Goal: Task Accomplishment & Management: Complete application form

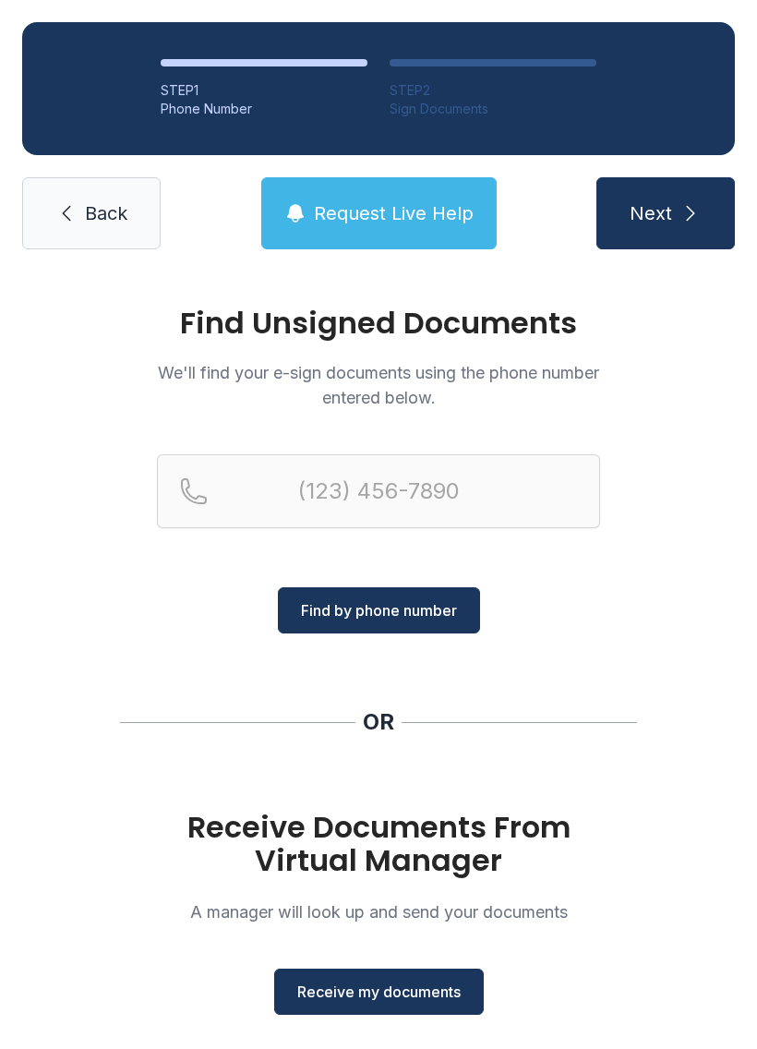
click at [398, 994] on span "Receive my documents" at bounding box center [378, 992] width 163 height 22
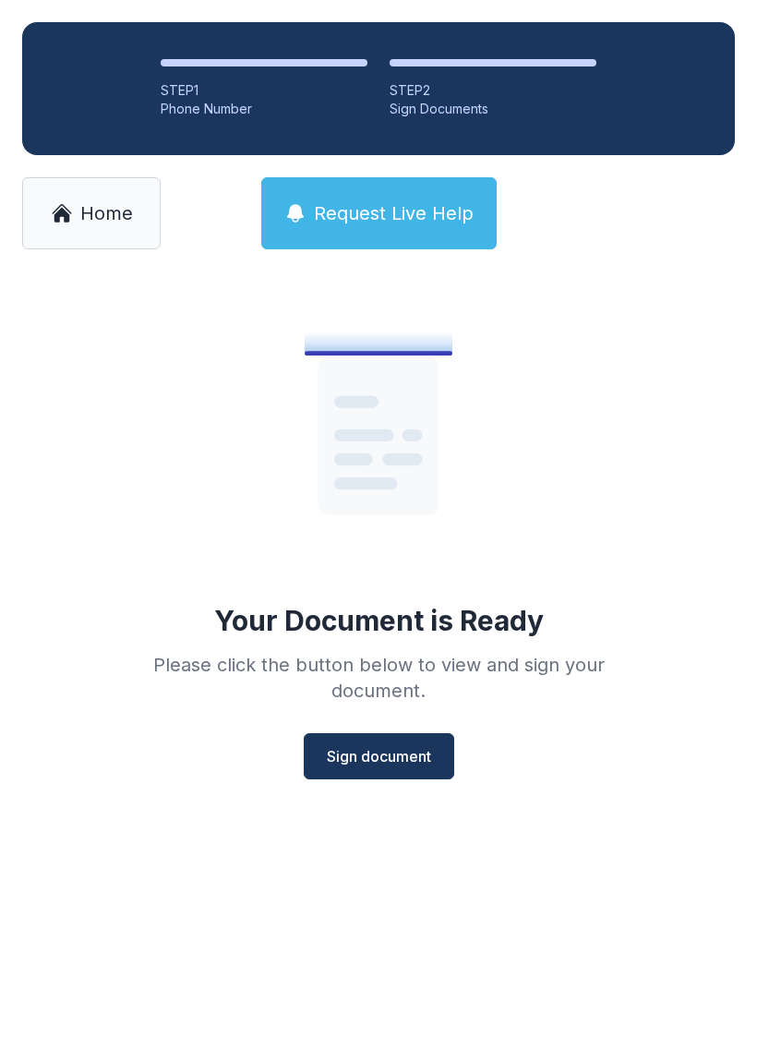
click at [403, 743] on button "Sign document" at bounding box center [379, 756] width 151 height 46
click at [392, 761] on span "Sign document" at bounding box center [379, 756] width 104 height 22
click at [388, 756] on span "Sign document" at bounding box center [379, 756] width 104 height 22
click at [107, 190] on link "Home" at bounding box center [91, 213] width 139 height 72
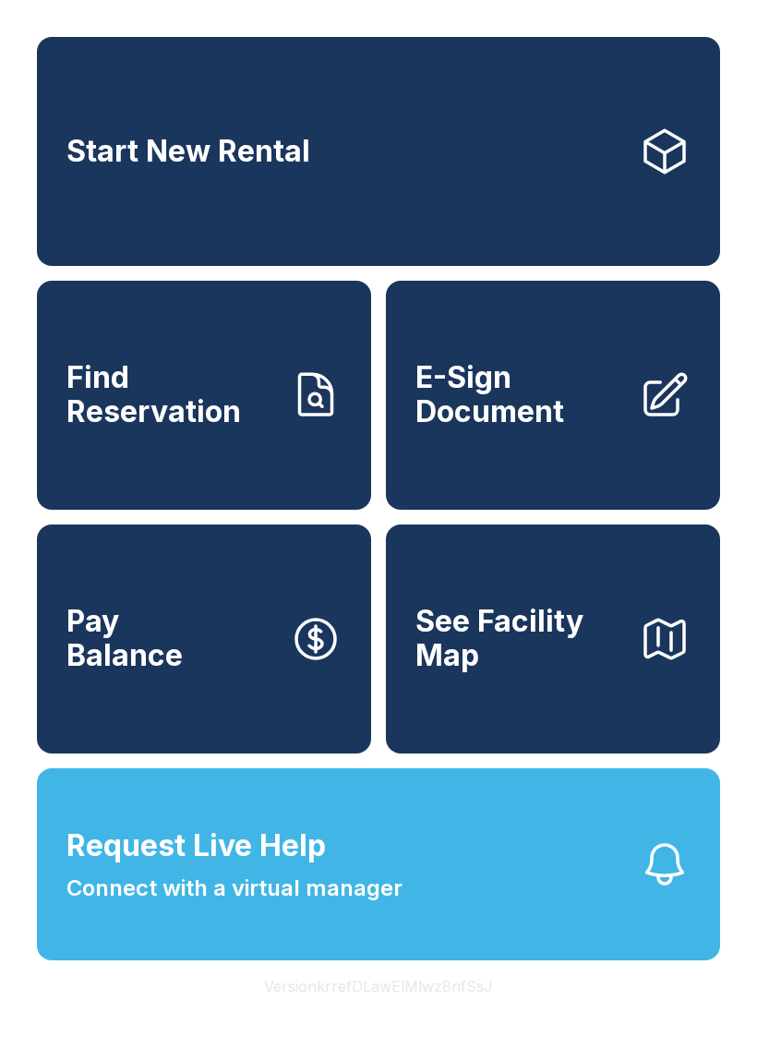
click at [573, 418] on span "E-Sign Document" at bounding box center [520, 394] width 209 height 67
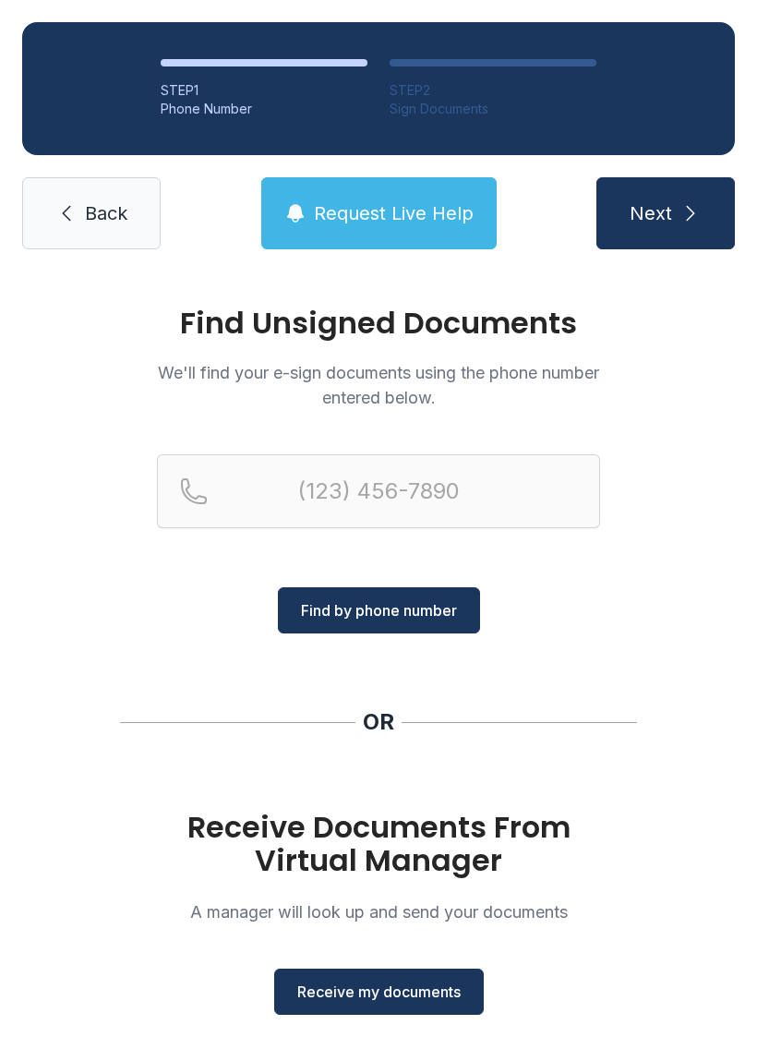
click at [422, 988] on span "Receive my documents" at bounding box center [378, 992] width 163 height 22
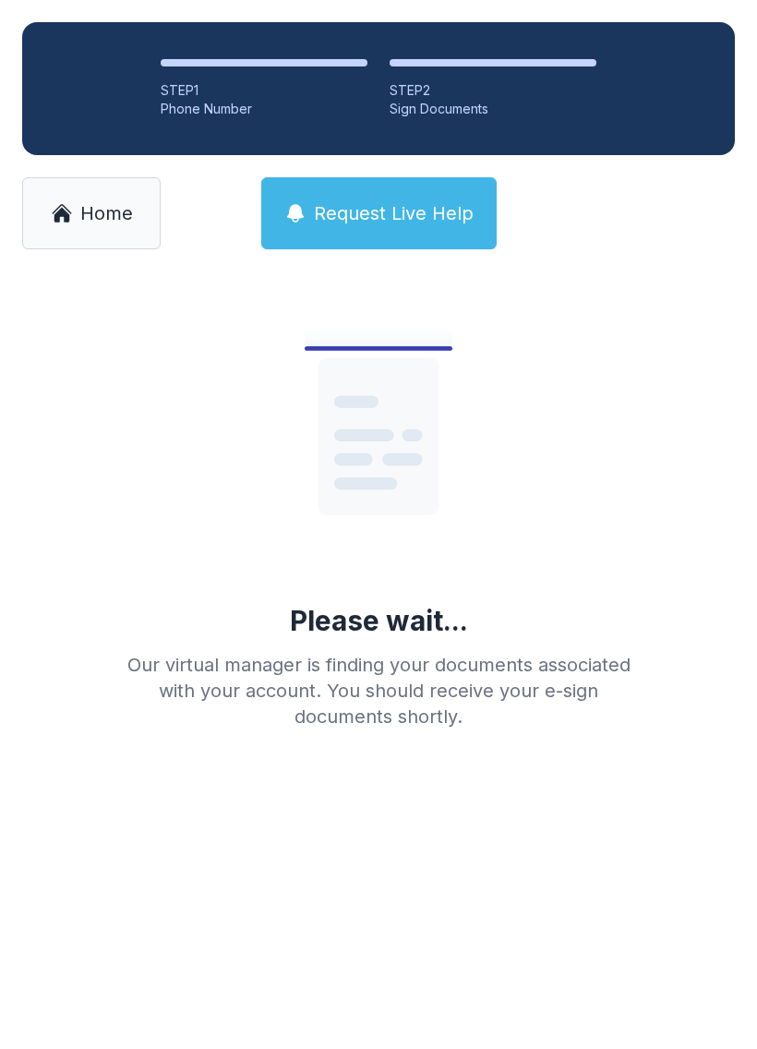
click at [600, 619] on div "Please wait... Our virtual manager is finding your documents associated with yo…" at bounding box center [379, 507] width 532 height 443
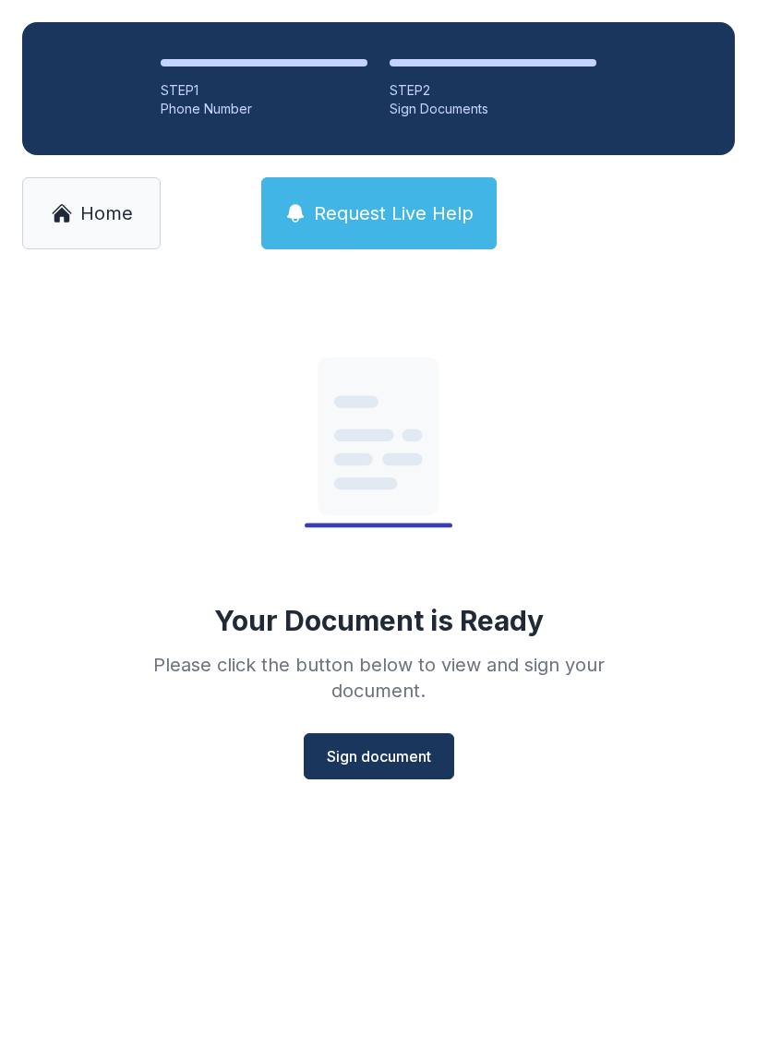
click at [357, 773] on button "Sign document" at bounding box center [379, 756] width 151 height 46
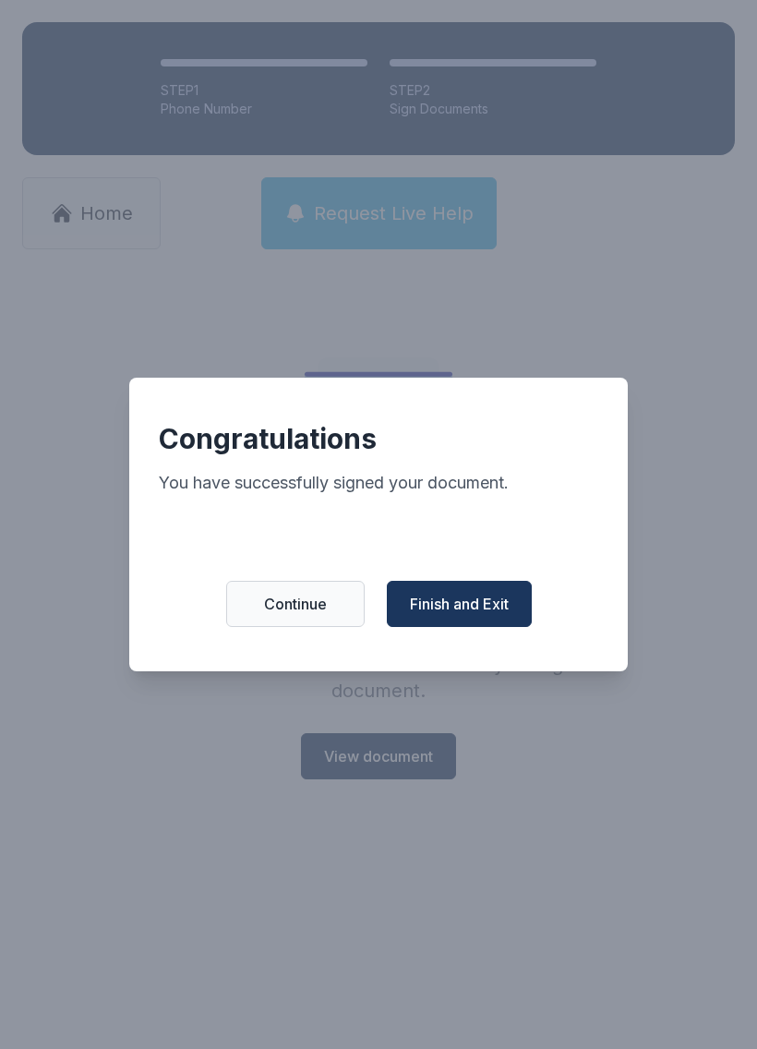
click at [466, 625] on button "Finish and Exit" at bounding box center [459, 604] width 145 height 46
